Goal: Task Accomplishment & Management: Use online tool/utility

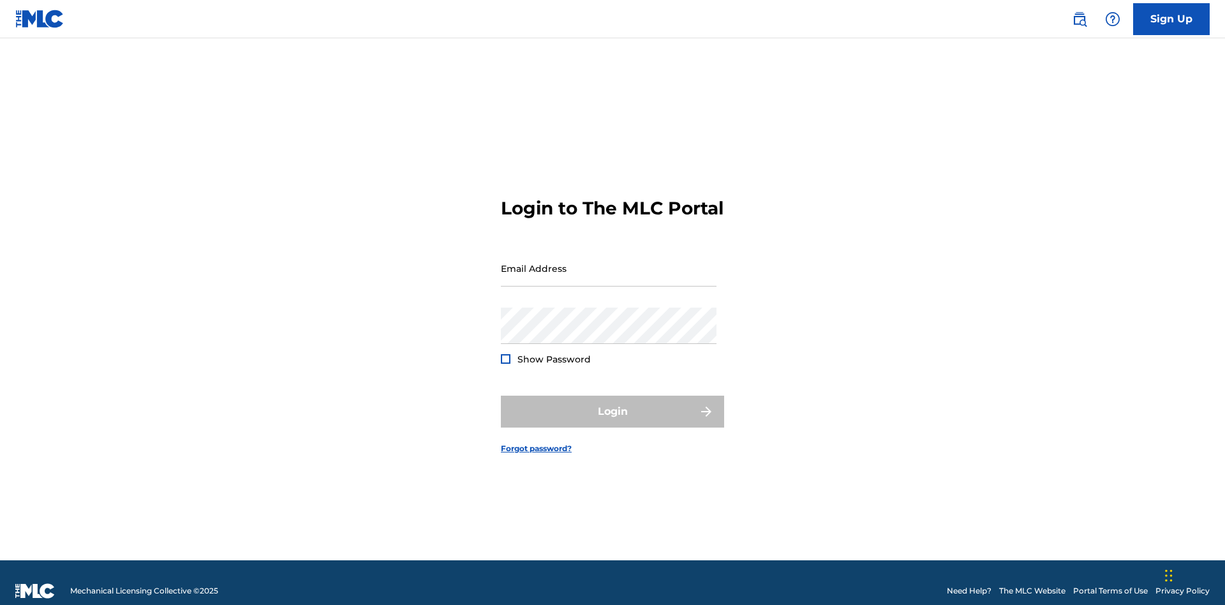
scroll to position [17, 0]
click at [608, 262] on input "Email Address" at bounding box center [609, 268] width 216 height 36
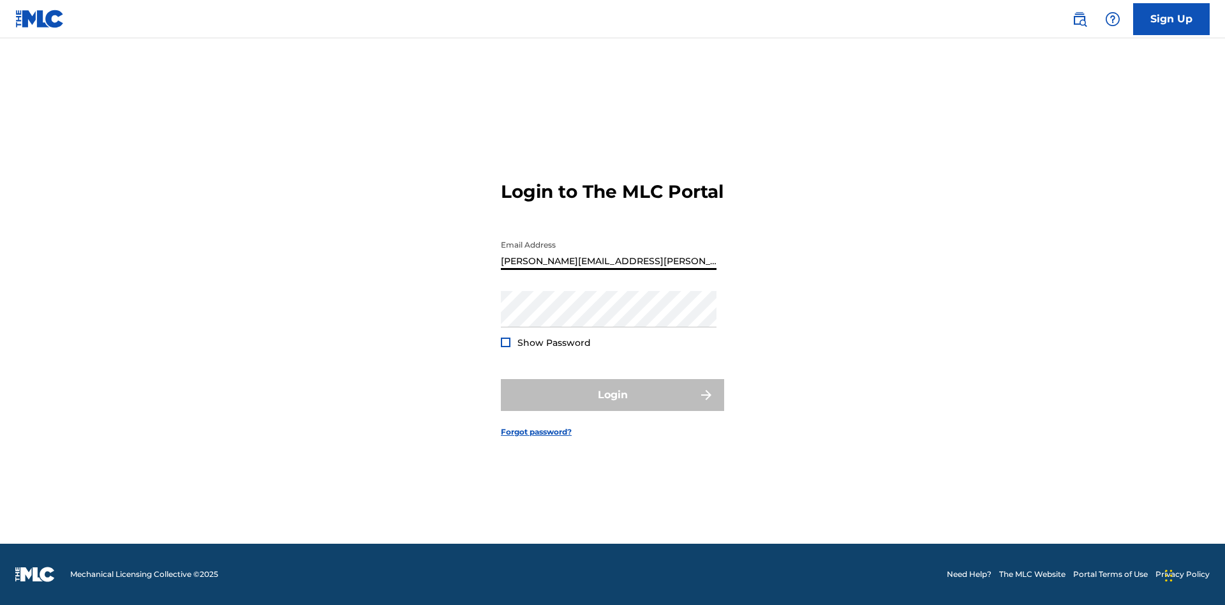
type input "[PERSON_NAME][EMAIL_ADDRESS][PERSON_NAME][DOMAIN_NAME]"
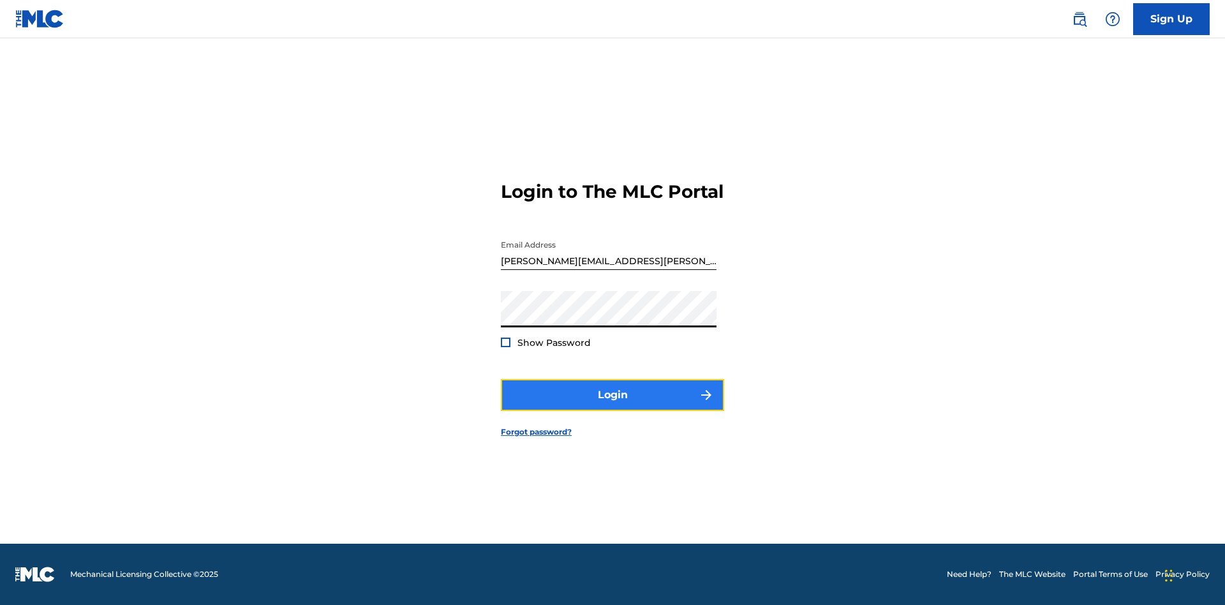
click at [612, 406] on button "Login" at bounding box center [612, 395] width 223 height 32
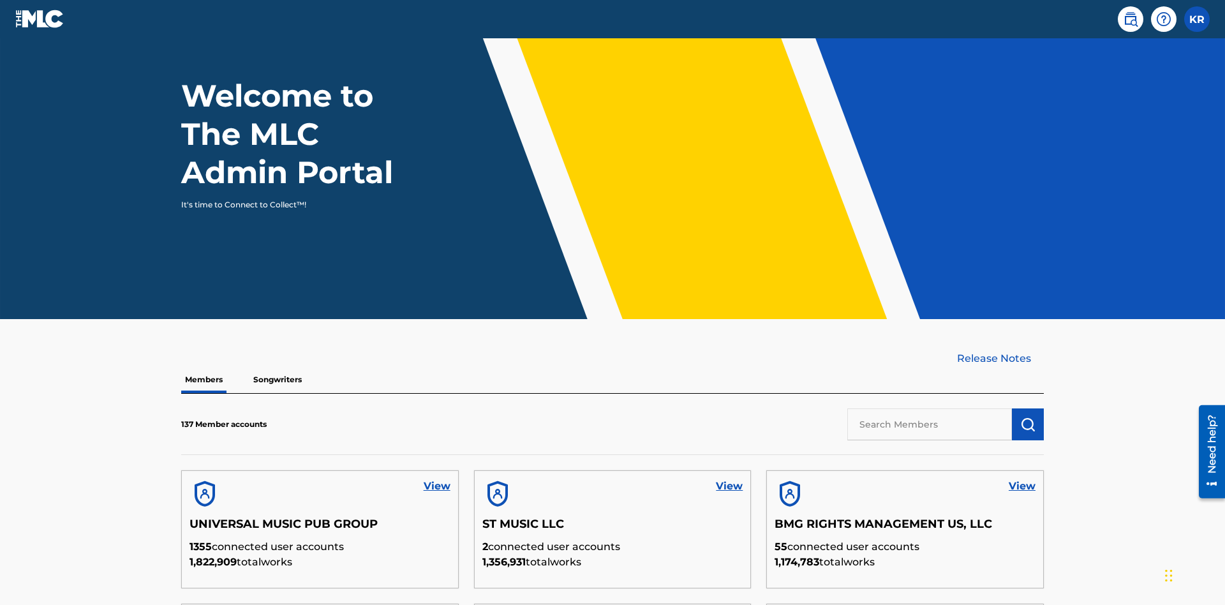
click at [929, 408] on input "text" at bounding box center [929, 424] width 165 height 32
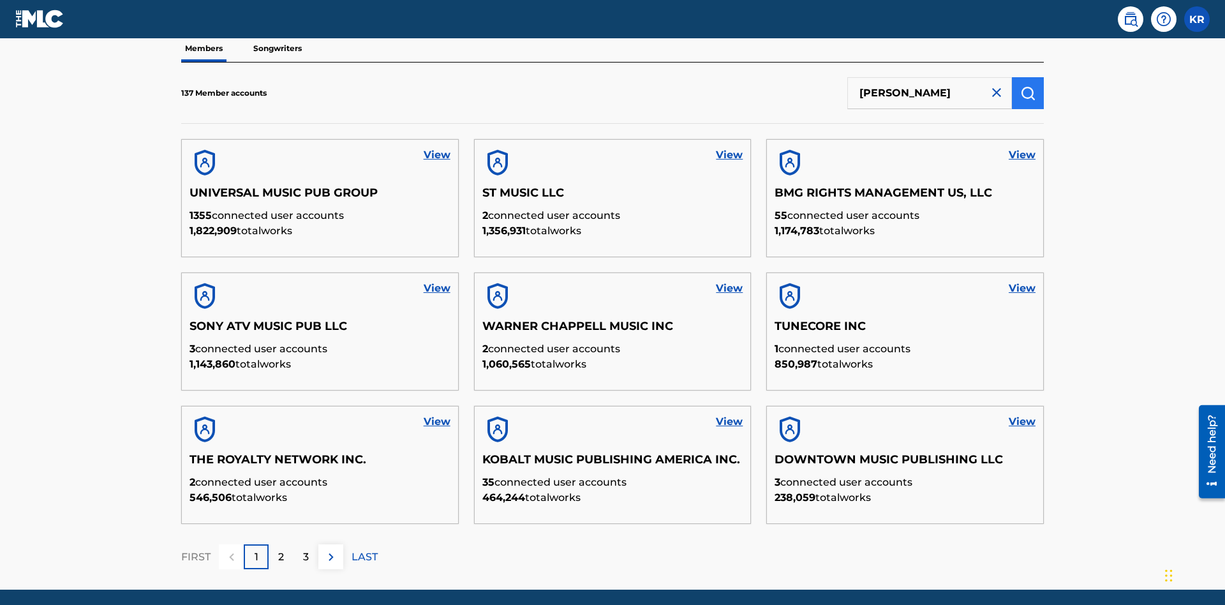
type input "[PERSON_NAME]"
click at [1027, 85] on img "submit" at bounding box center [1027, 92] width 15 height 15
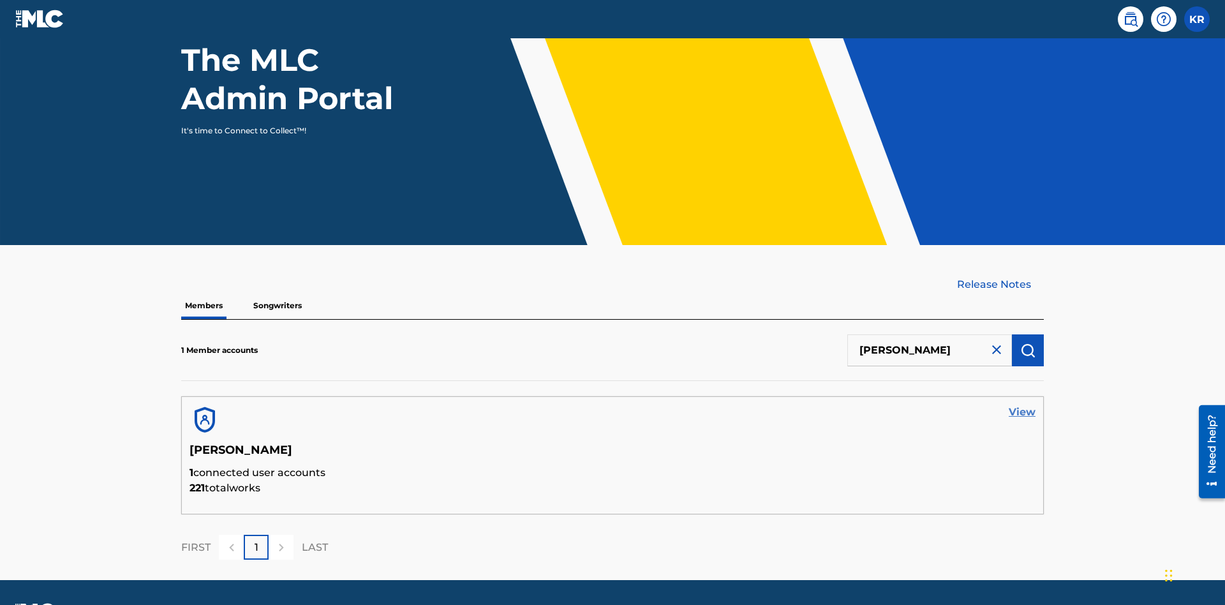
click at [1022, 404] on link "View" at bounding box center [1021, 411] width 27 height 15
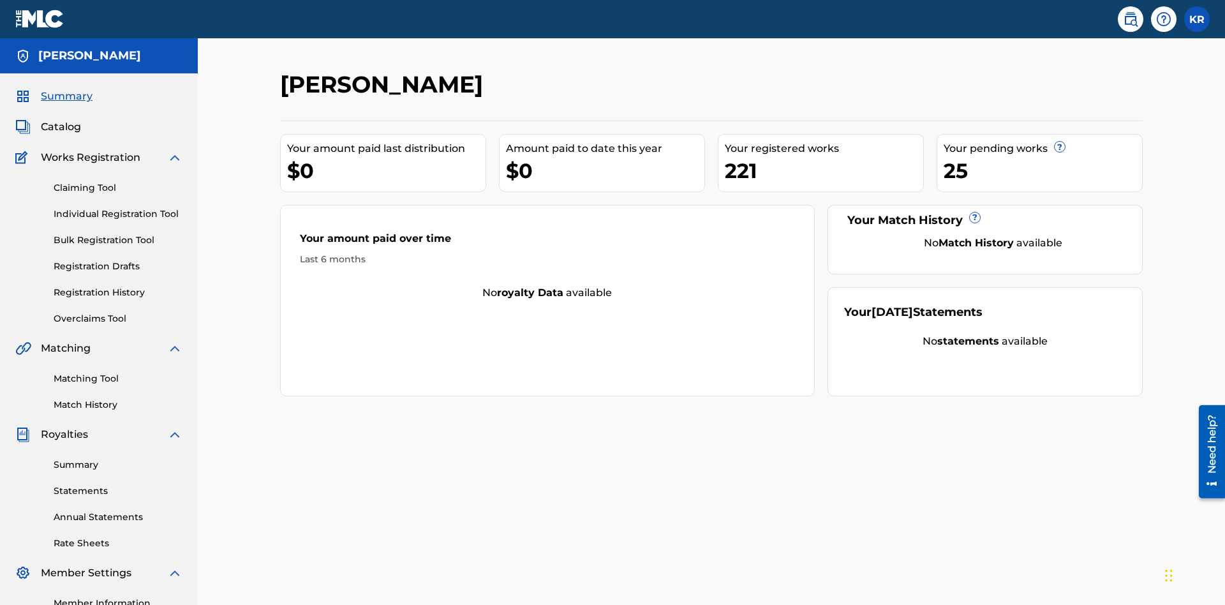
scroll to position [160, 0]
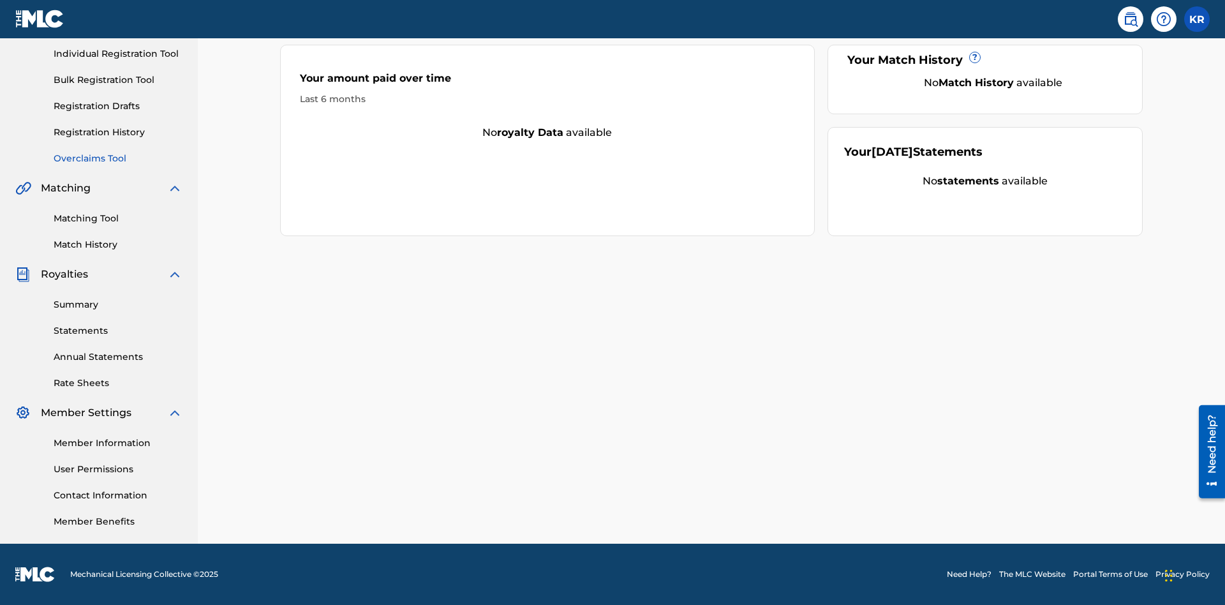
click at [118, 158] on link "Overclaims Tool" at bounding box center [118, 158] width 129 height 13
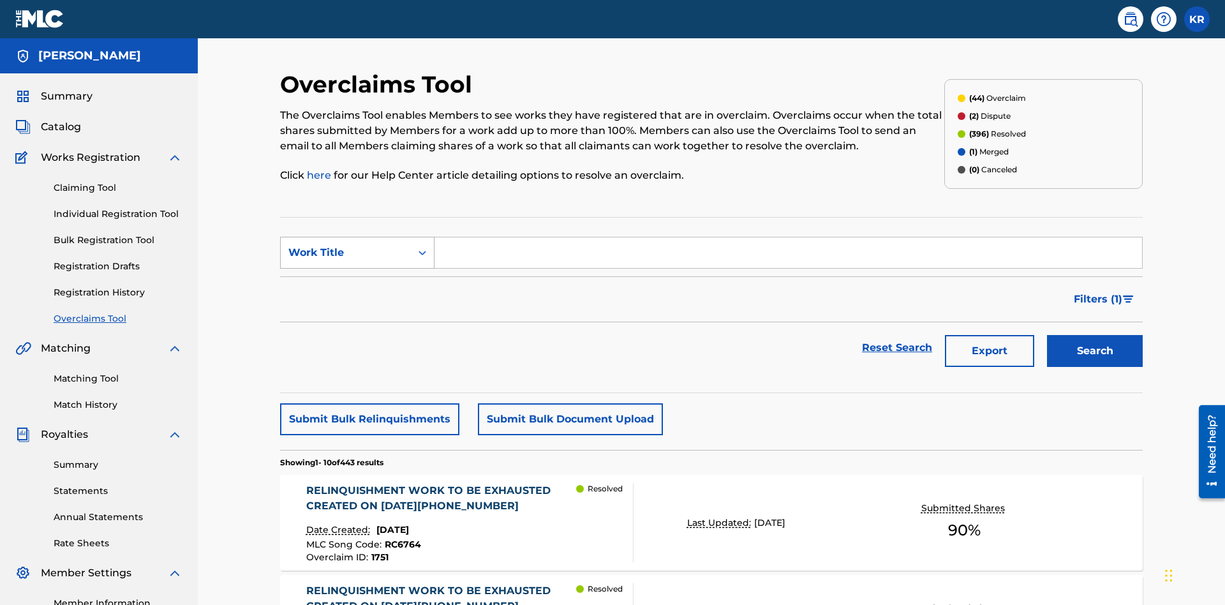
click at [346, 245] on div "Work Title" at bounding box center [345, 252] width 115 height 15
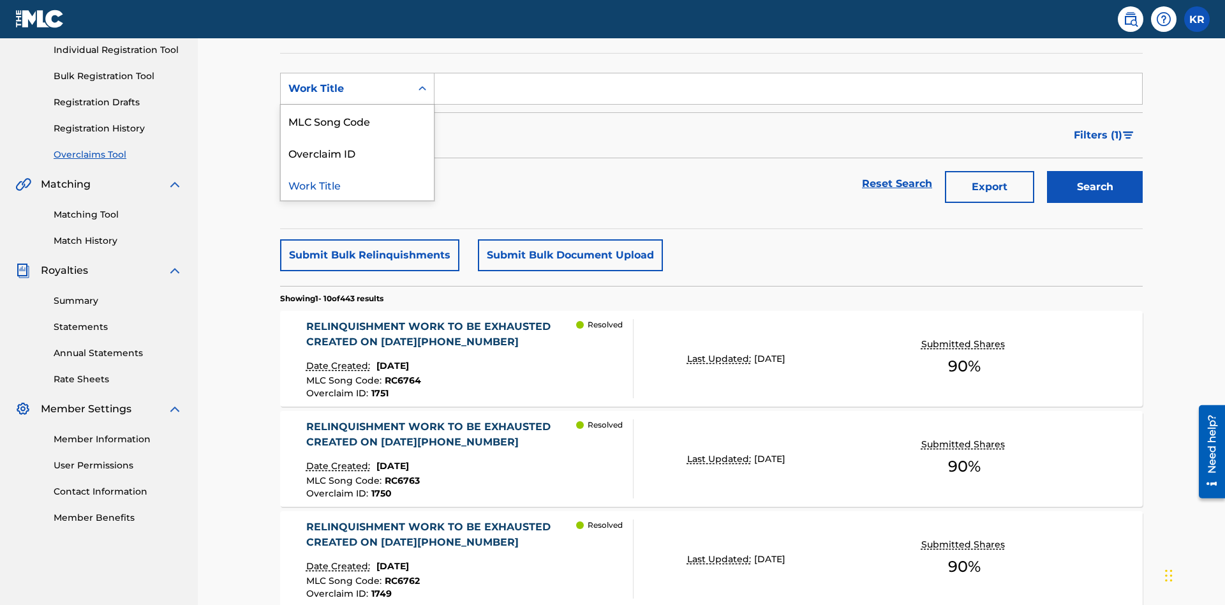
click at [357, 152] on div "Overclaim ID" at bounding box center [357, 152] width 153 height 32
click at [788, 92] on input "Search Form" at bounding box center [787, 88] width 707 height 31
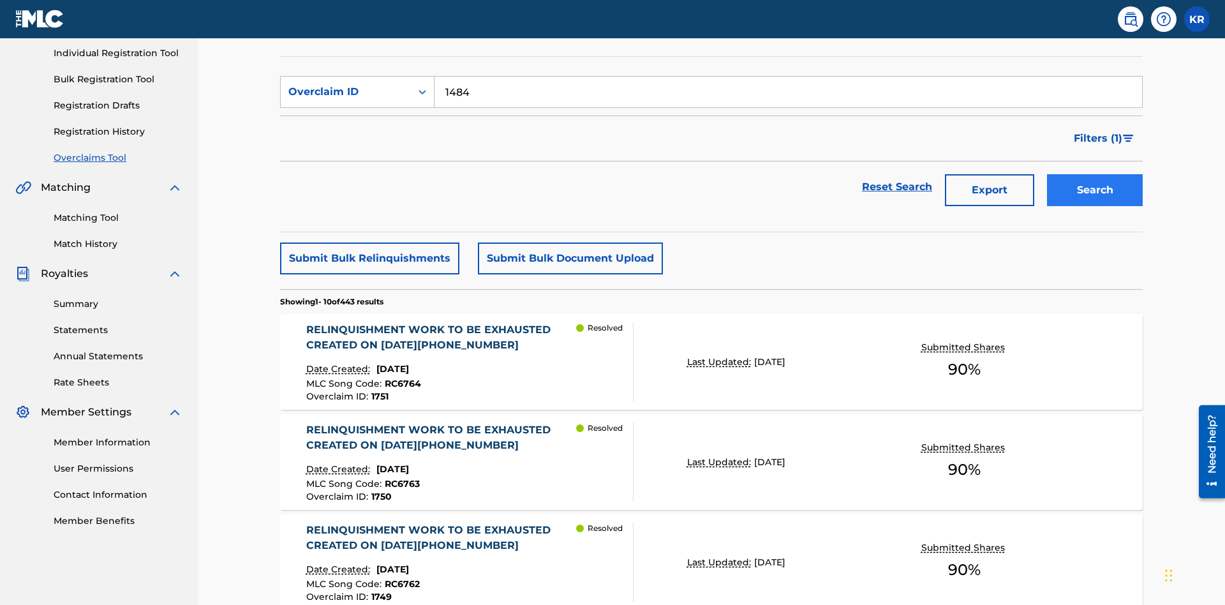
type input "1484"
click at [1094, 174] on button "Search" at bounding box center [1095, 190] width 96 height 32
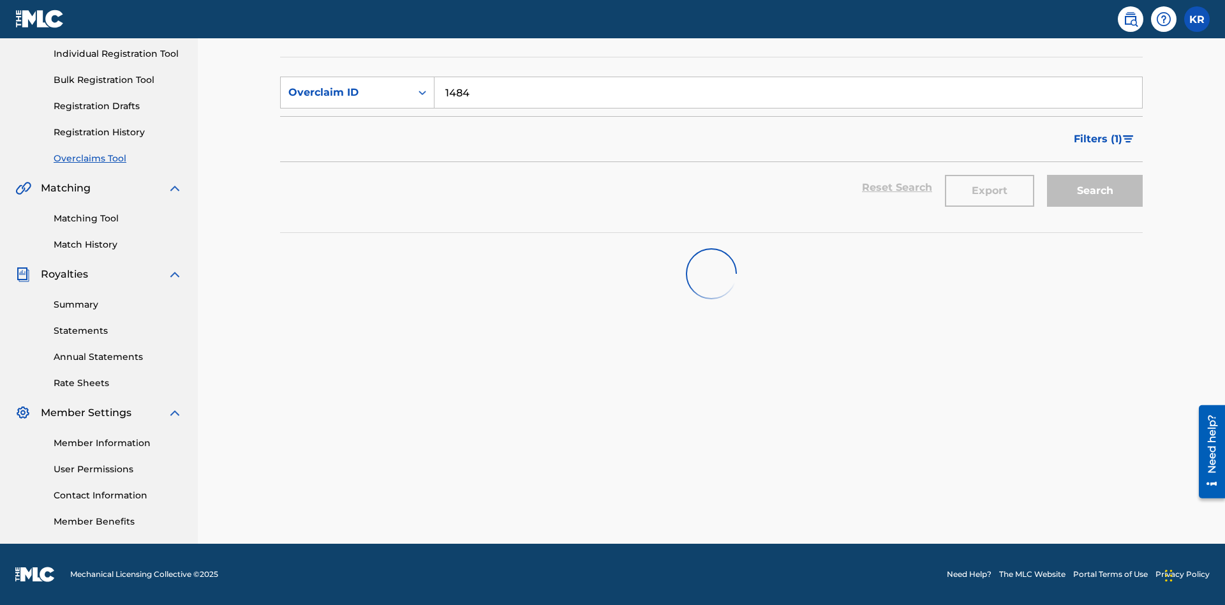
scroll to position [160, 0]
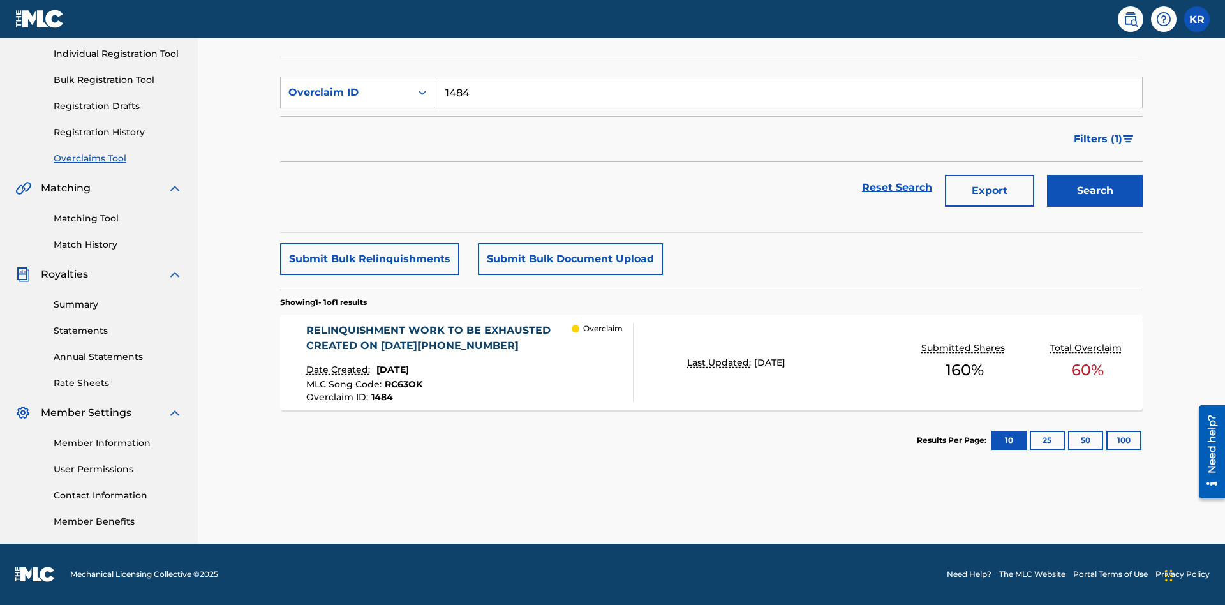
click at [438, 338] on div "RELINQUISHMENT WORK TO BE EXHAUSTED CREATED ON [DATE][PHONE_NUMBER]" at bounding box center [439, 338] width 266 height 31
